Goal: Task Accomplishment & Management: Manage account settings

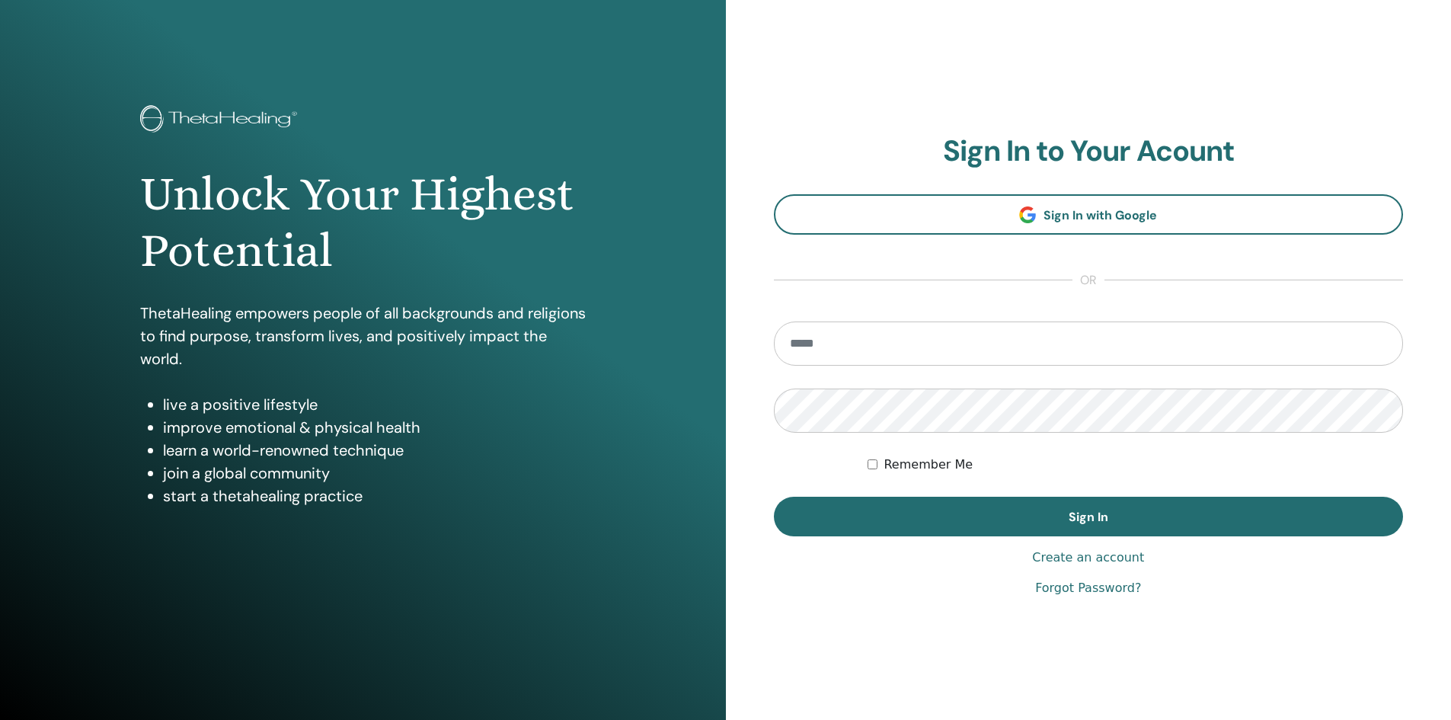
click at [836, 334] on input "email" at bounding box center [1089, 343] width 630 height 44
type input "**********"
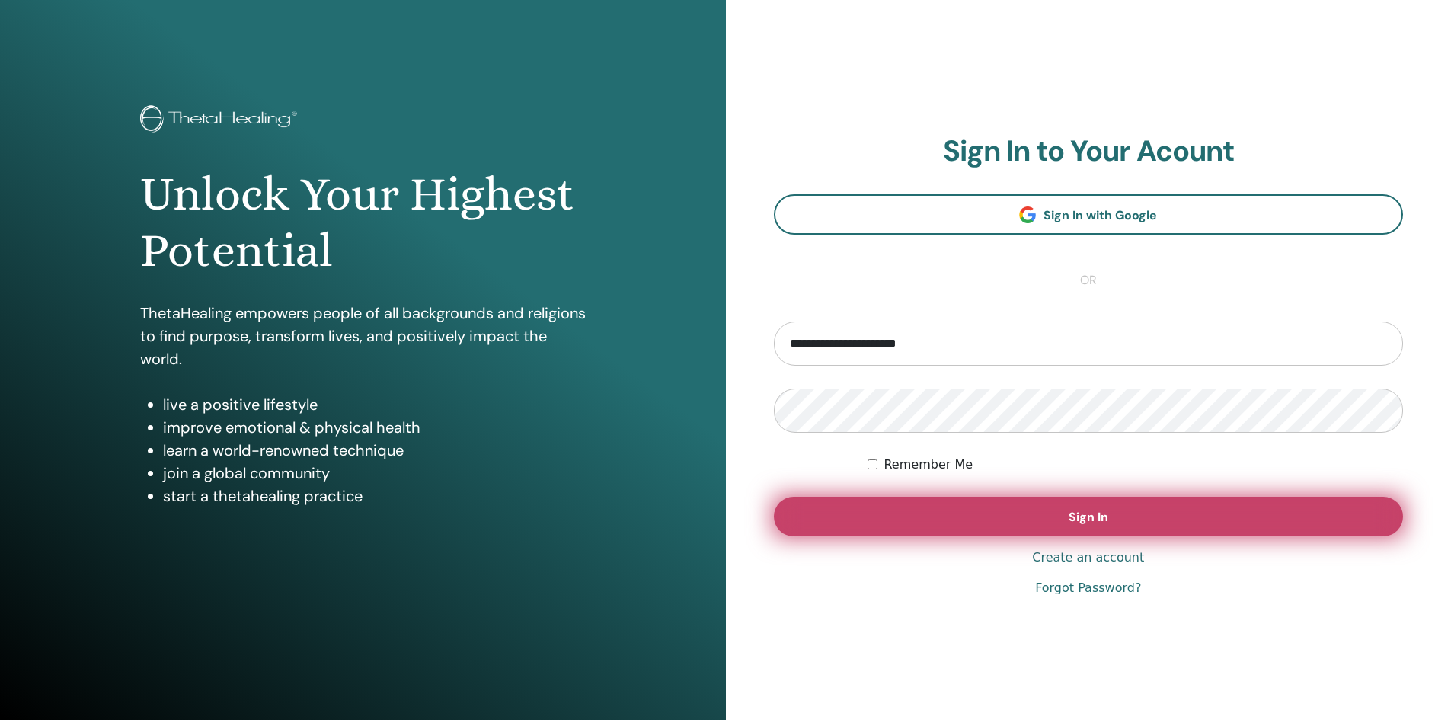
click at [1056, 518] on button "Sign In" at bounding box center [1089, 516] width 630 height 40
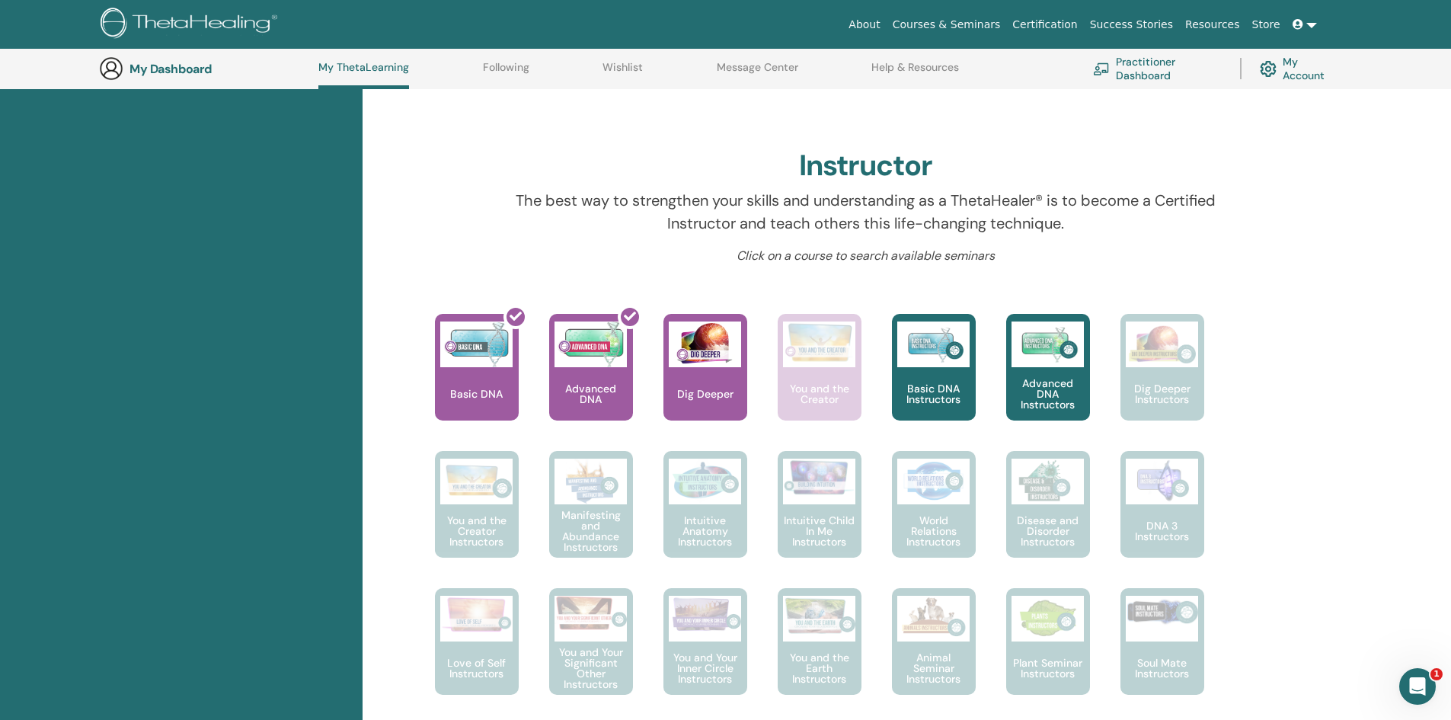
scroll to position [416, 0]
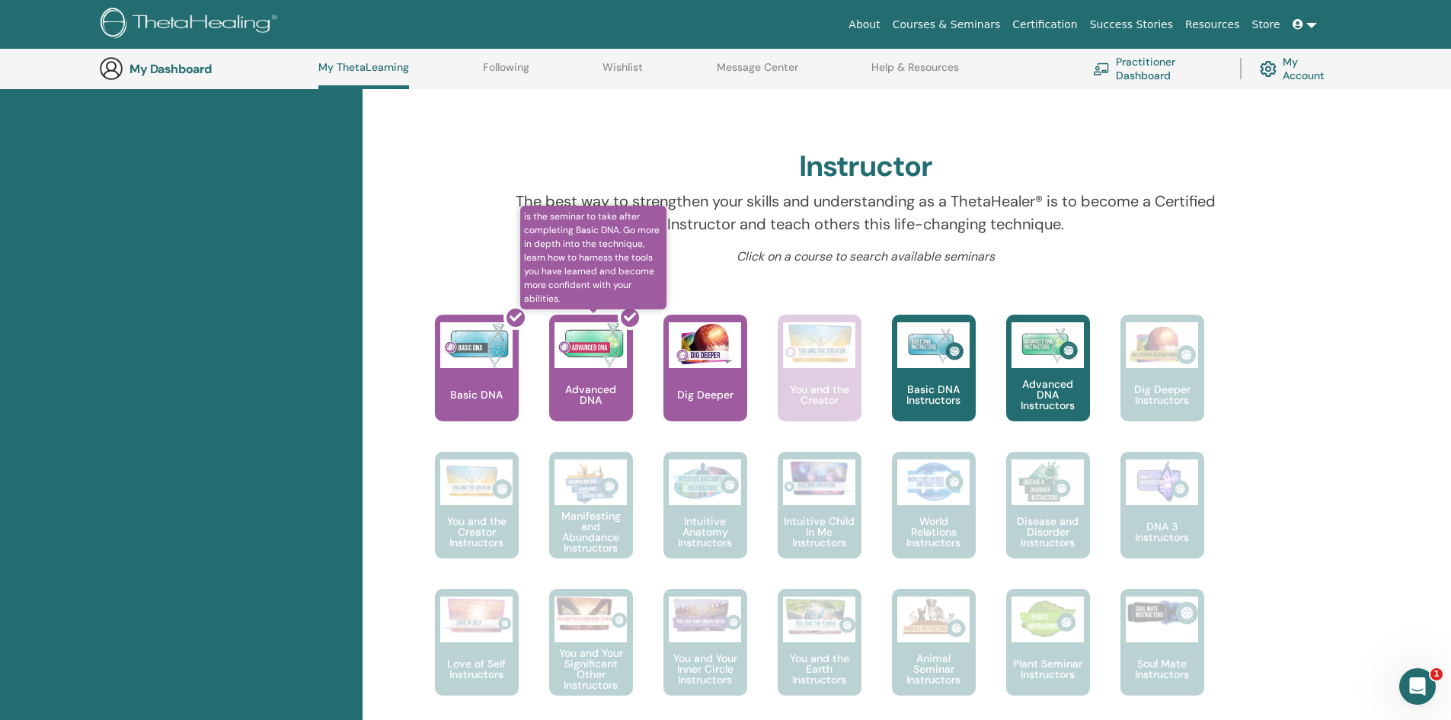
click at [595, 353] on div at bounding box center [600, 373] width 84 height 137
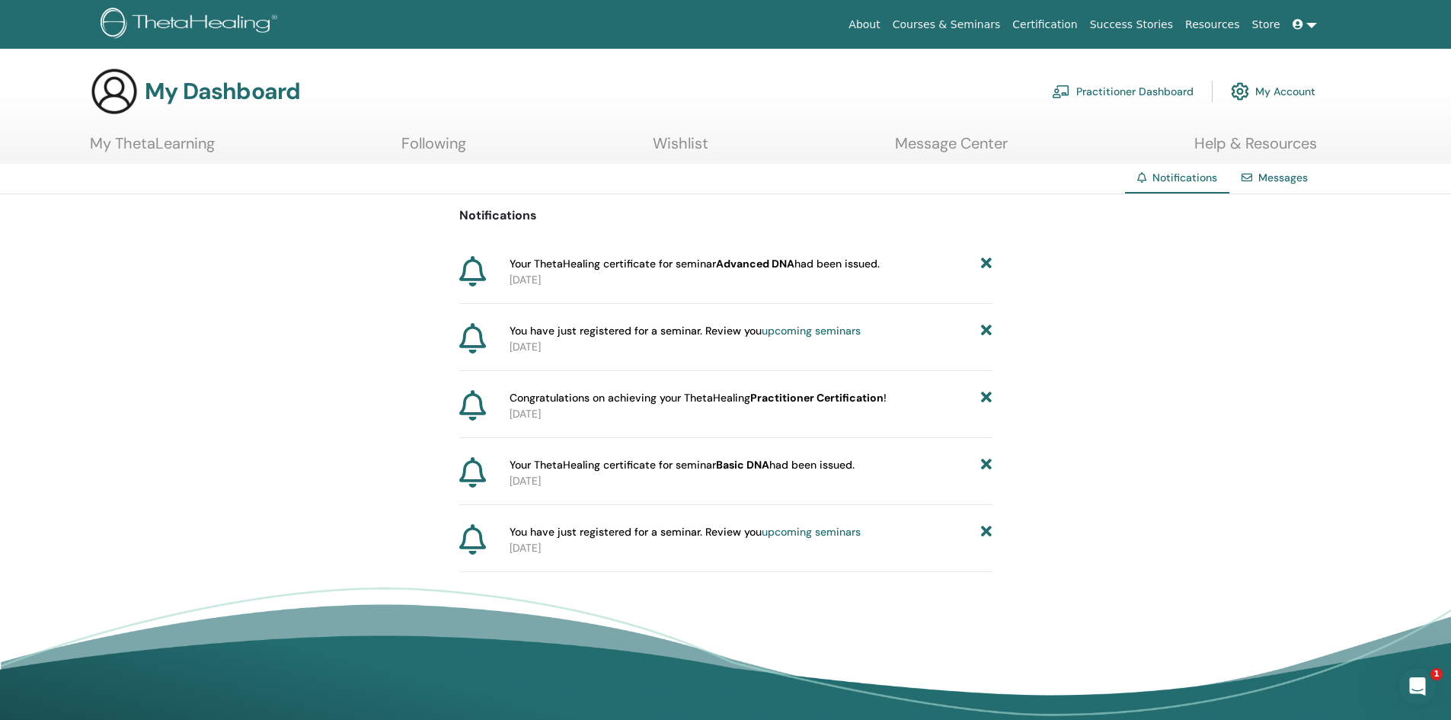
click at [1275, 185] on div "Messages" at bounding box center [1274, 178] width 91 height 28
click at [1267, 180] on link "Messages" at bounding box center [1282, 178] width 49 height 14
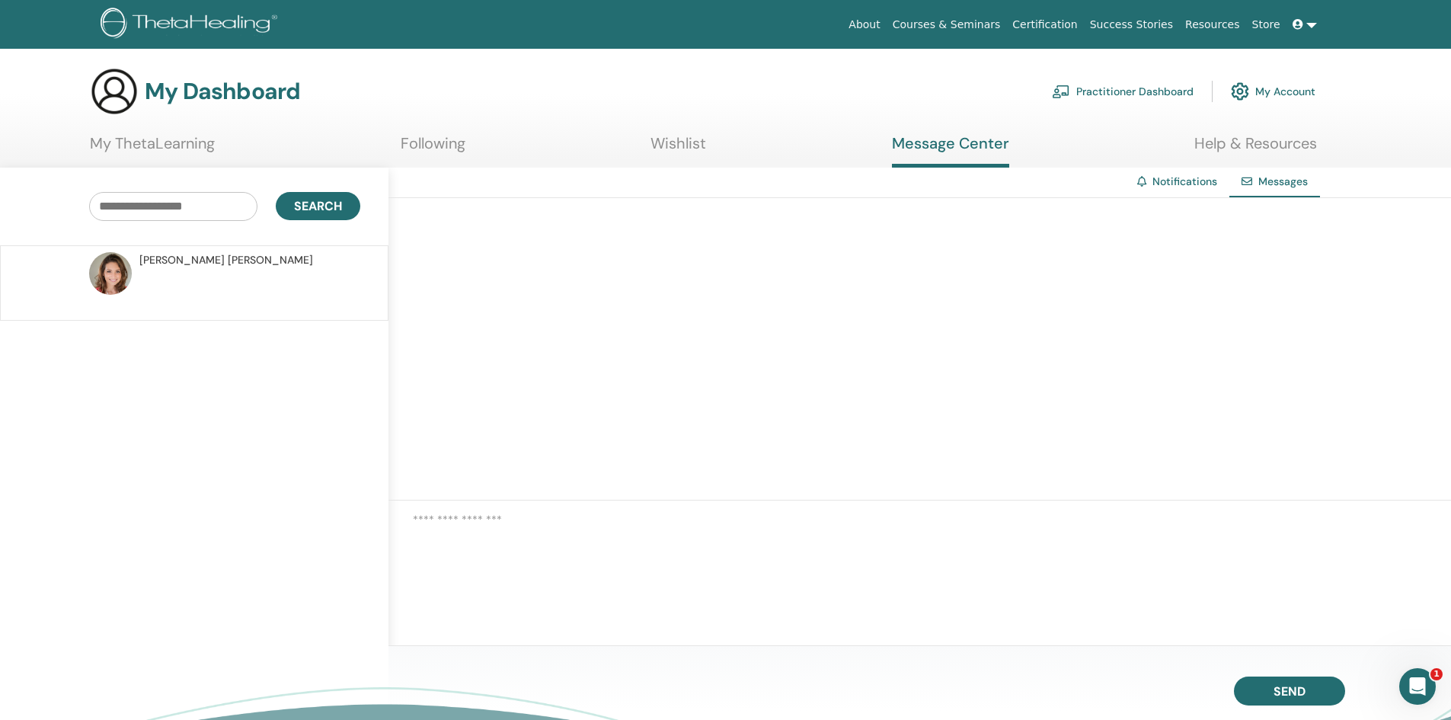
click at [196, 139] on link "My ThetaLearning" at bounding box center [152, 149] width 125 height 30
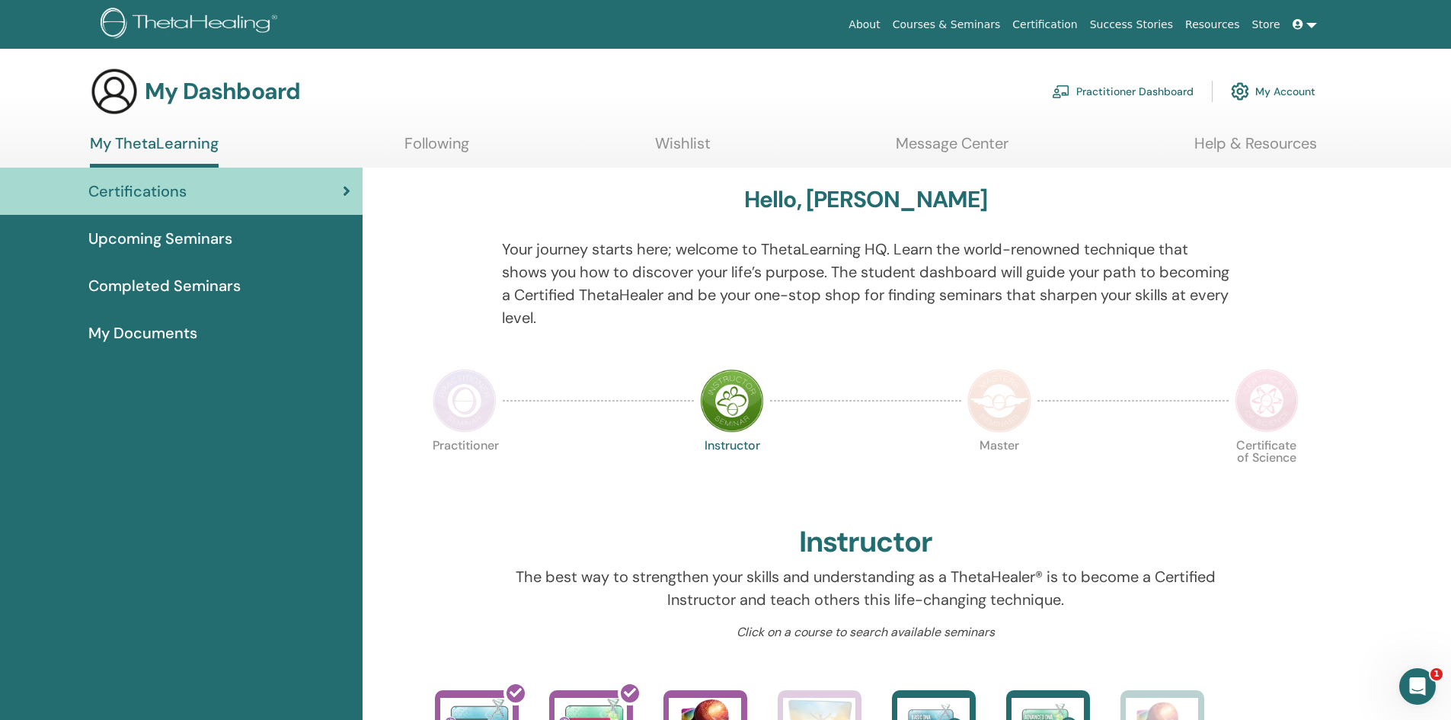
click at [154, 346] on link "My Documents" at bounding box center [181, 332] width 362 height 47
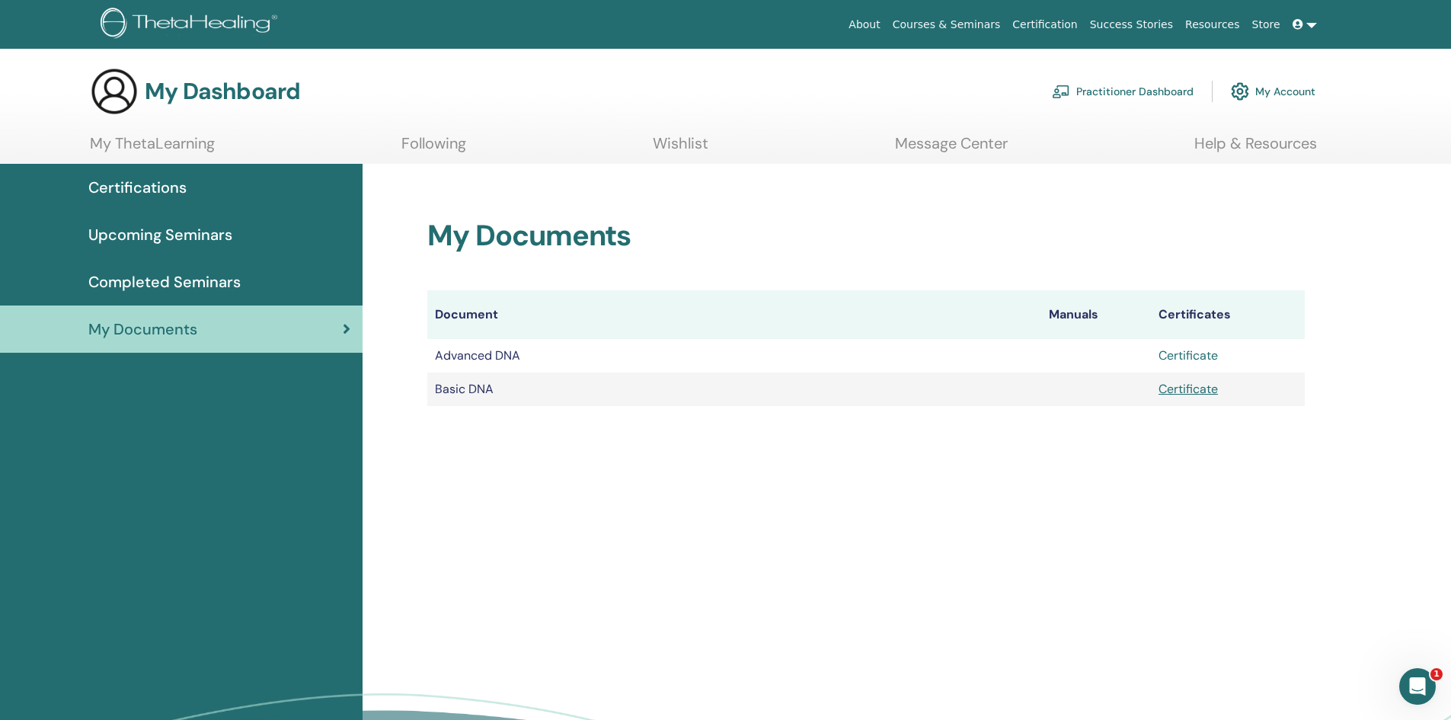
click at [1176, 356] on link "Certificate" at bounding box center [1187, 355] width 59 height 16
click at [1279, 97] on link "My Account" at bounding box center [1273, 92] width 85 height 34
